Goal: Obtain resource: Download file/media

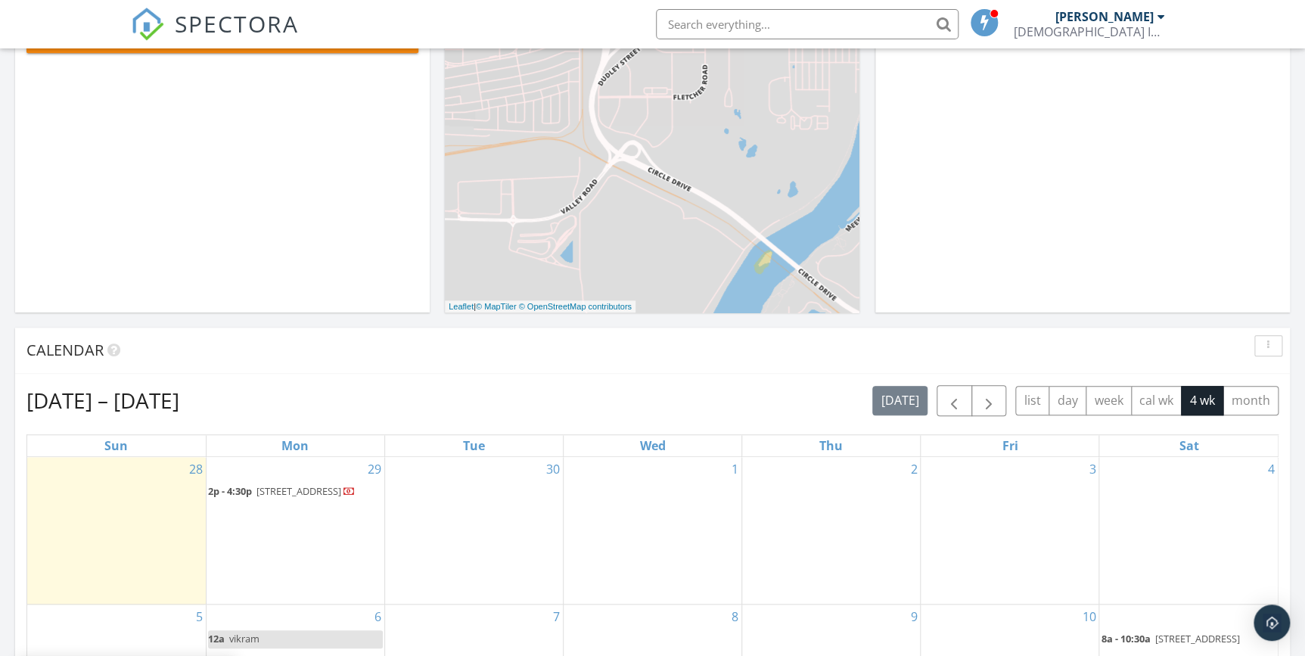
scroll to position [344, 0]
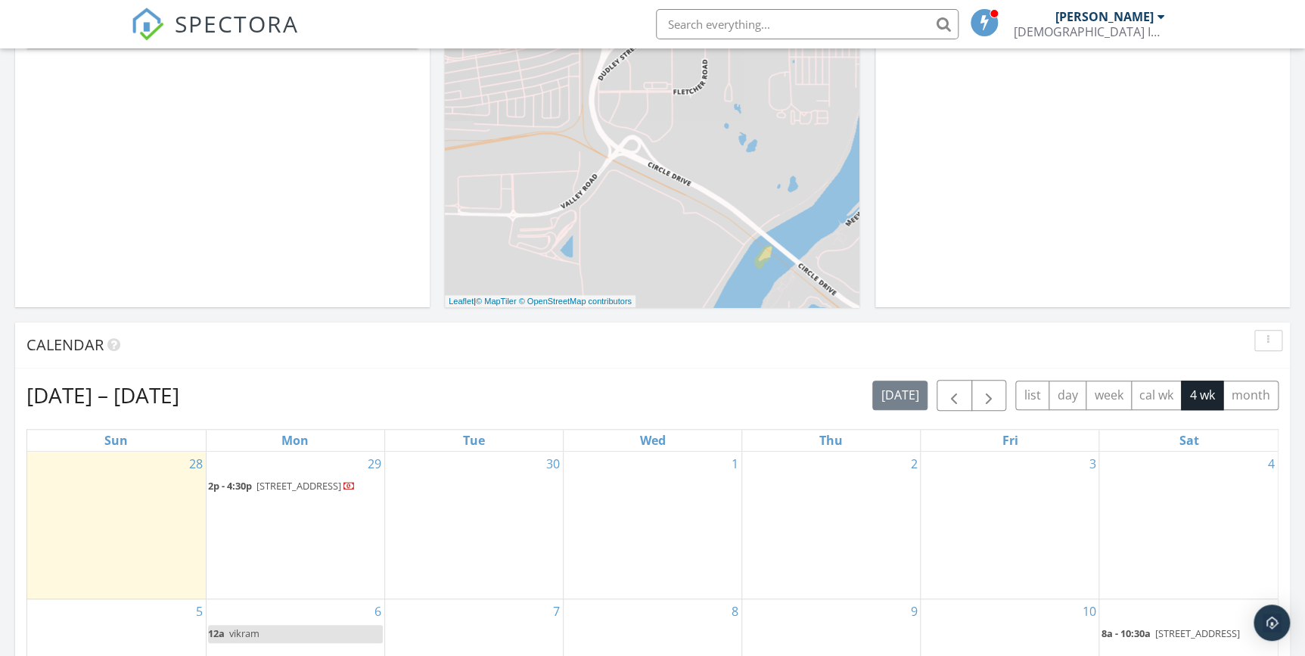
click at [265, 490] on span "[STREET_ADDRESS]" at bounding box center [299, 486] width 85 height 14
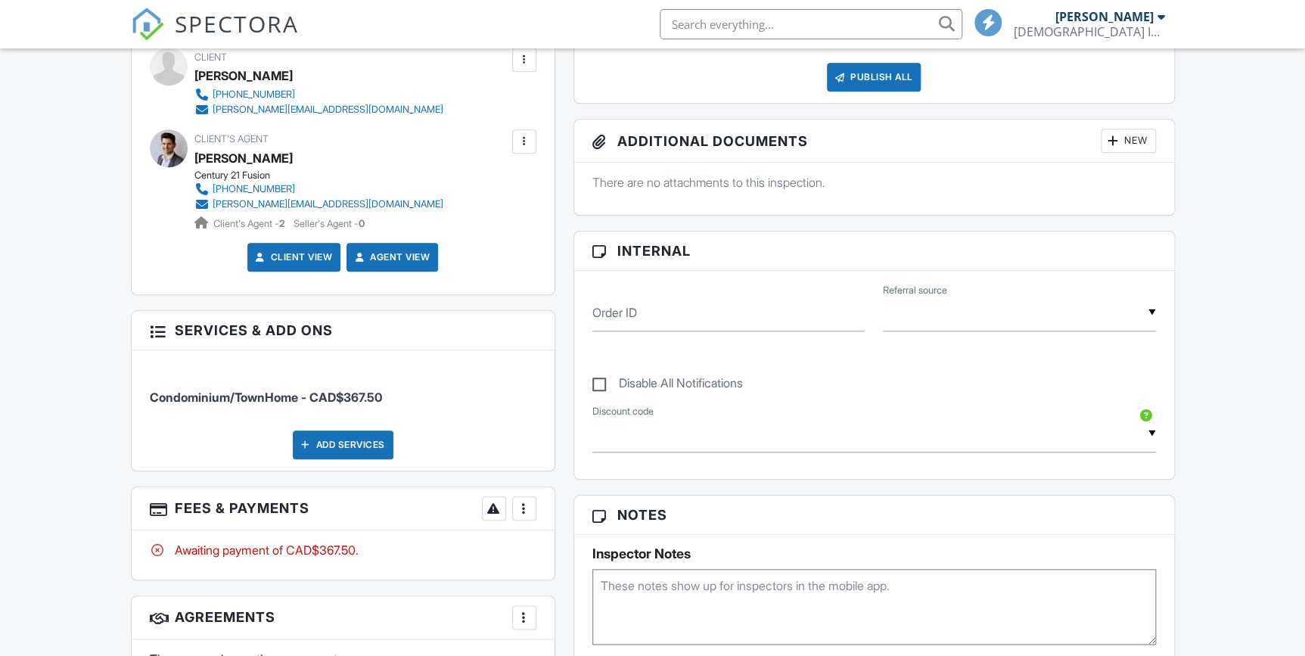
scroll to position [619, 0]
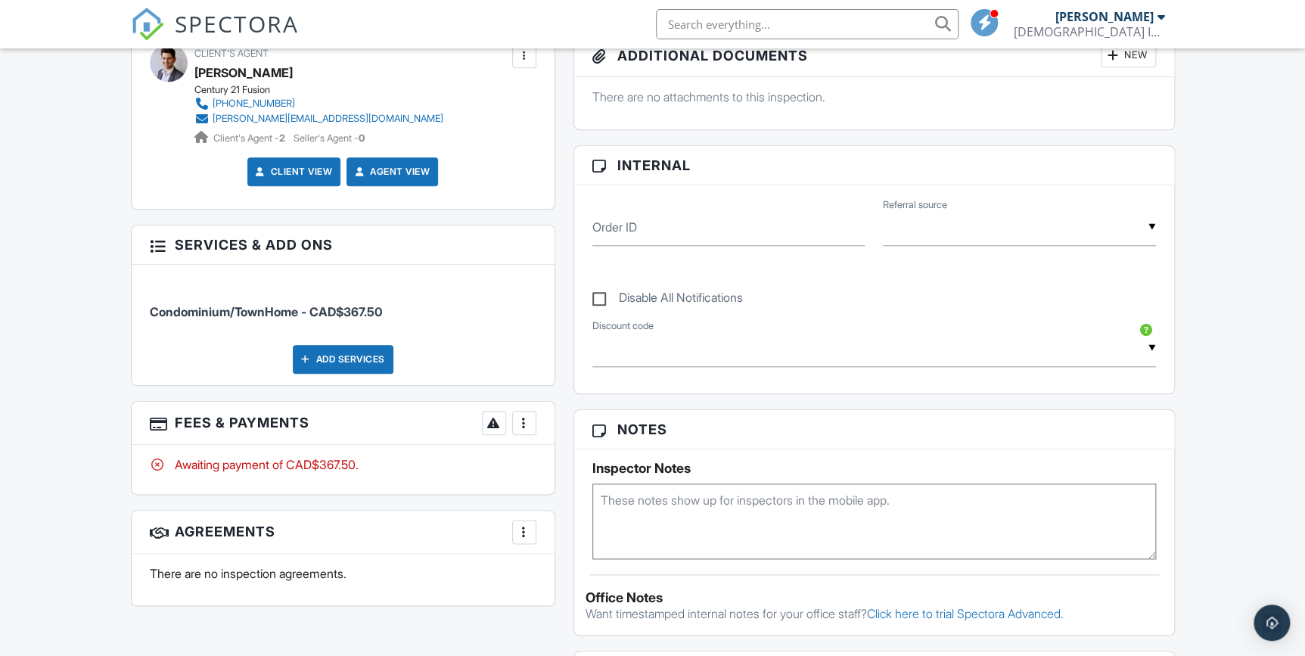
click at [517, 420] on div at bounding box center [524, 422] width 15 height 15
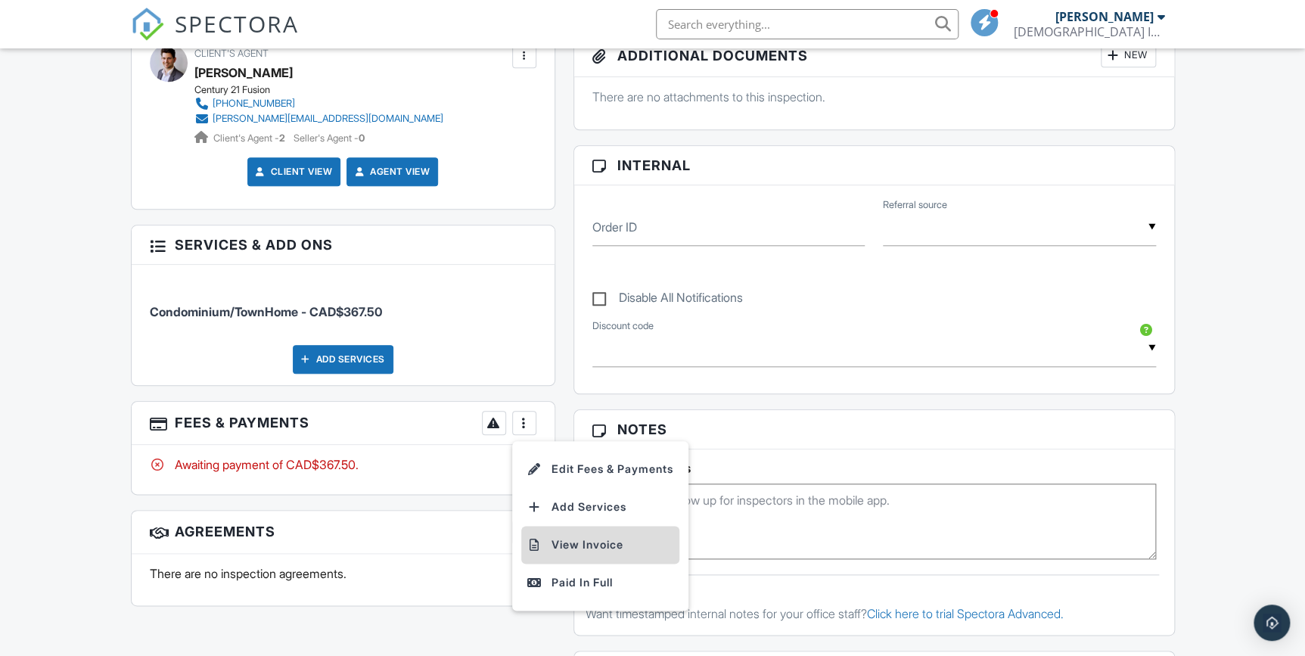
click at [577, 546] on li "View Invoice" at bounding box center [600, 545] width 158 height 38
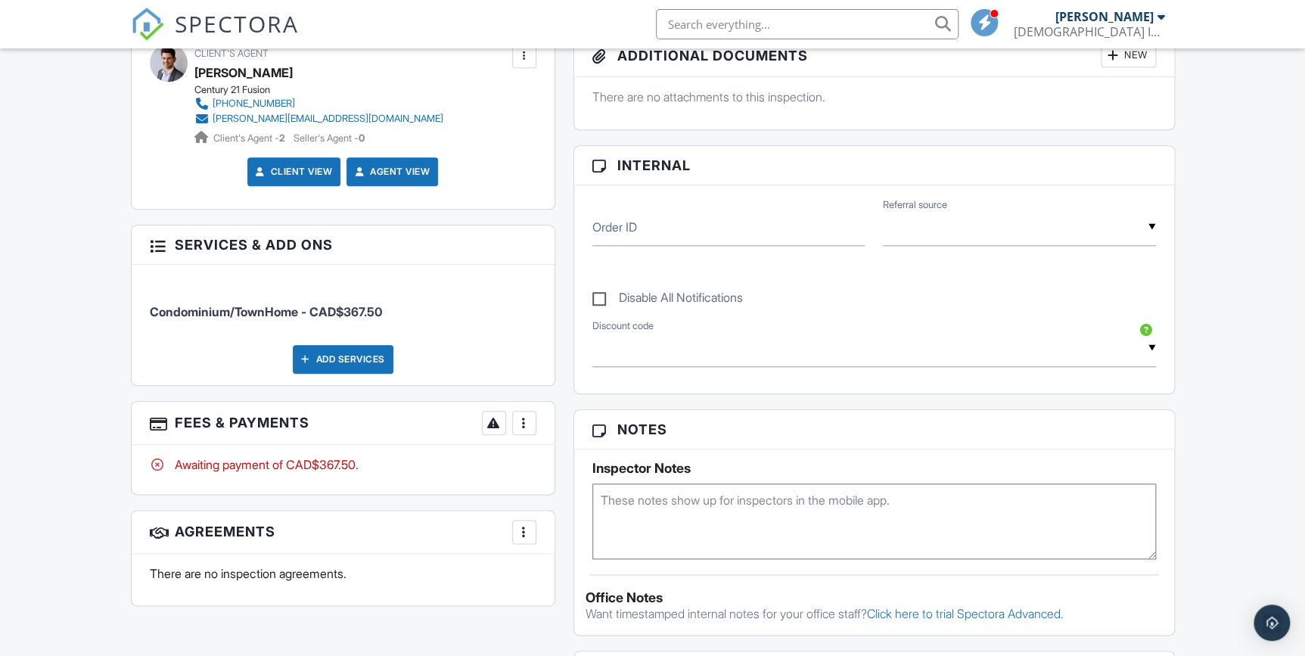
click at [523, 424] on div at bounding box center [524, 422] width 15 height 15
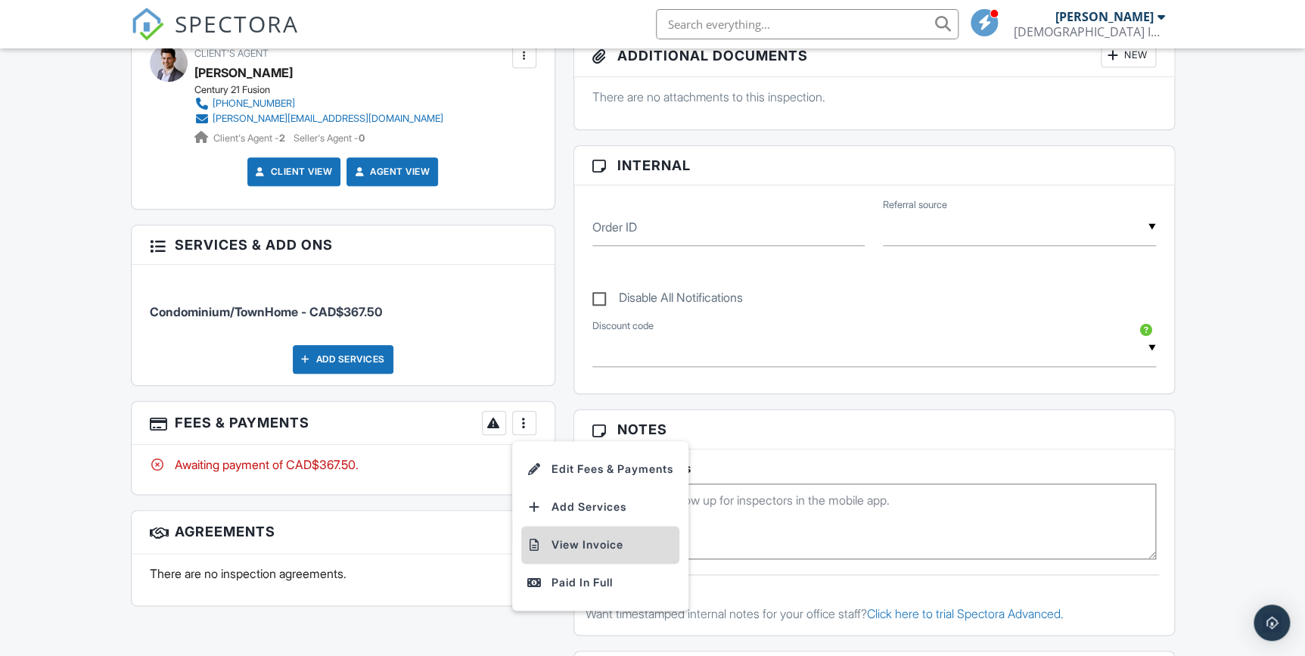
click at [565, 541] on li "View Invoice" at bounding box center [600, 545] width 158 height 38
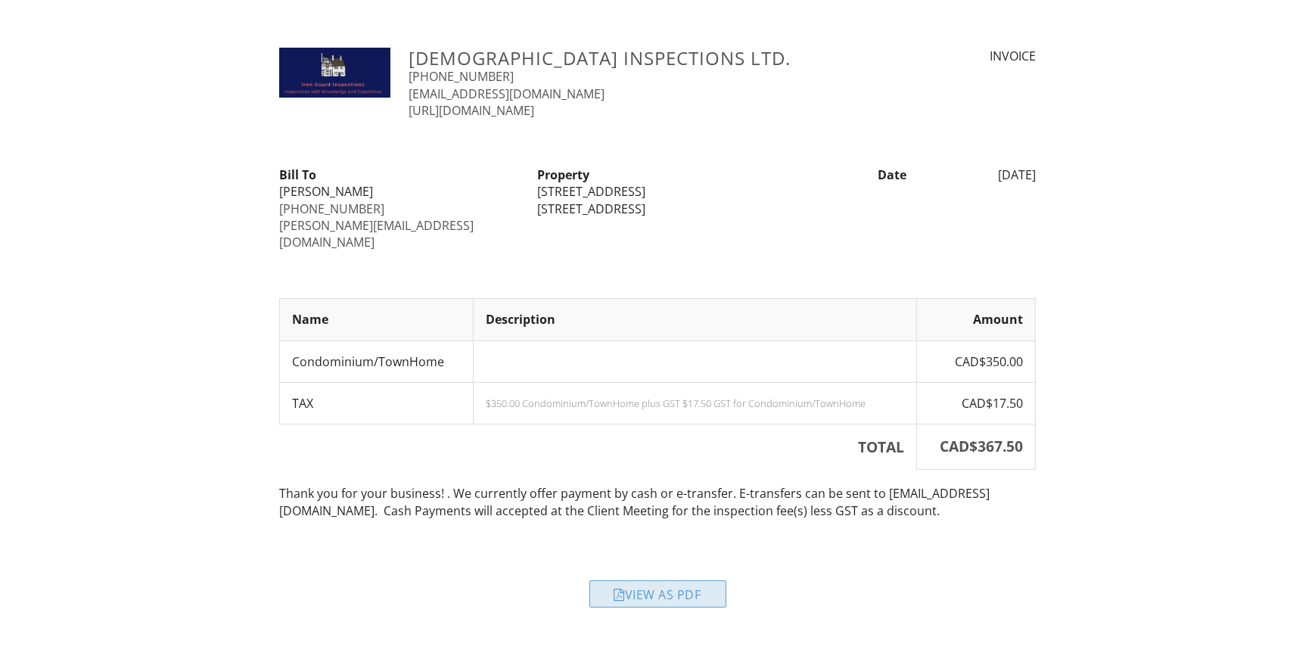
click at [657, 580] on div "View as PDF" at bounding box center [658, 593] width 137 height 27
click at [655, 580] on div "View as PDF" at bounding box center [658, 593] width 137 height 27
